Goal: Transaction & Acquisition: Subscribe to service/newsletter

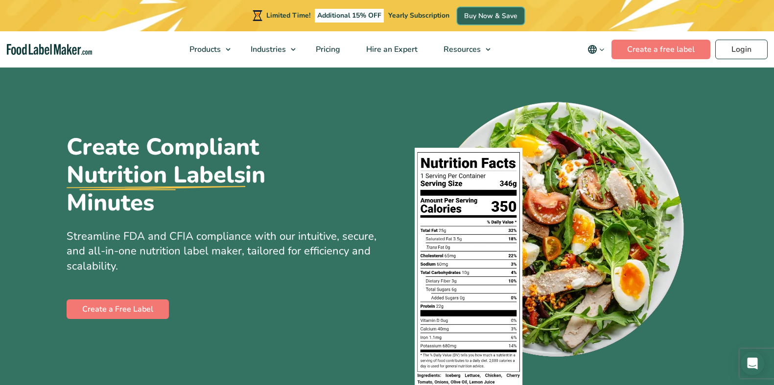
click at [489, 15] on link "Buy Now & Save" at bounding box center [490, 15] width 67 height 17
